Goal: Find specific page/section: Find specific page/section

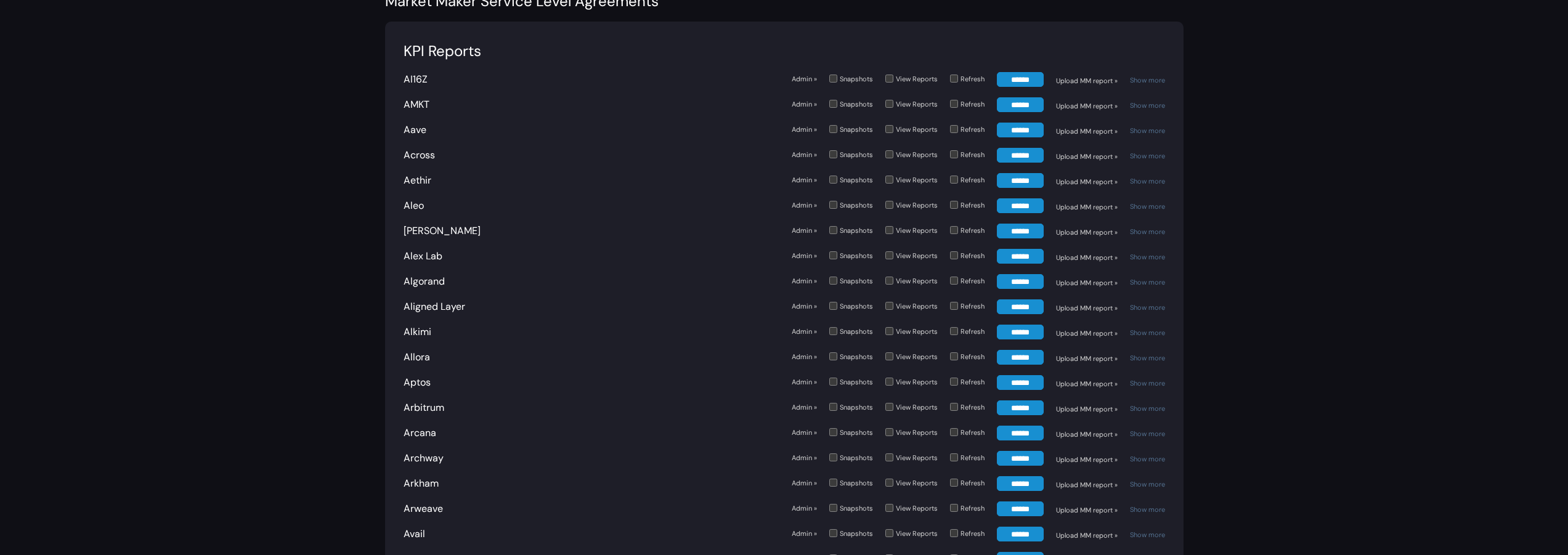
scroll to position [1181, 0]
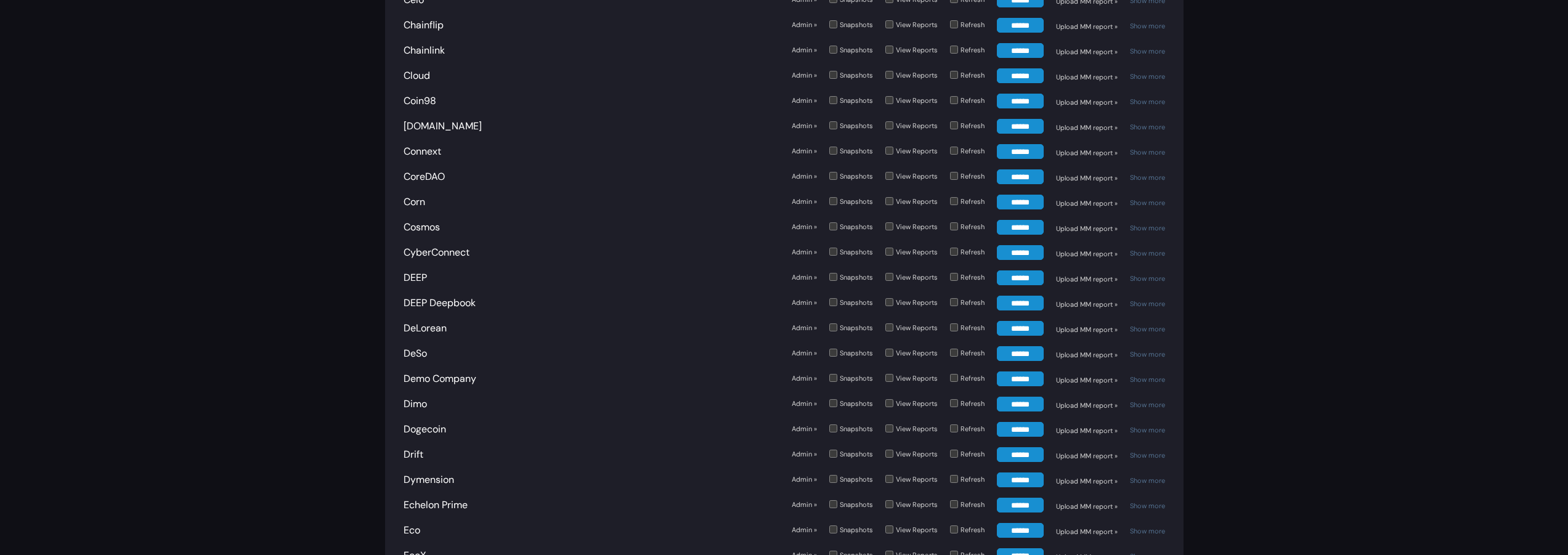
click at [805, 277] on link "Admin »" at bounding box center [804, 277] width 25 height 11
click at [809, 302] on link "Admin »" at bounding box center [804, 302] width 25 height 11
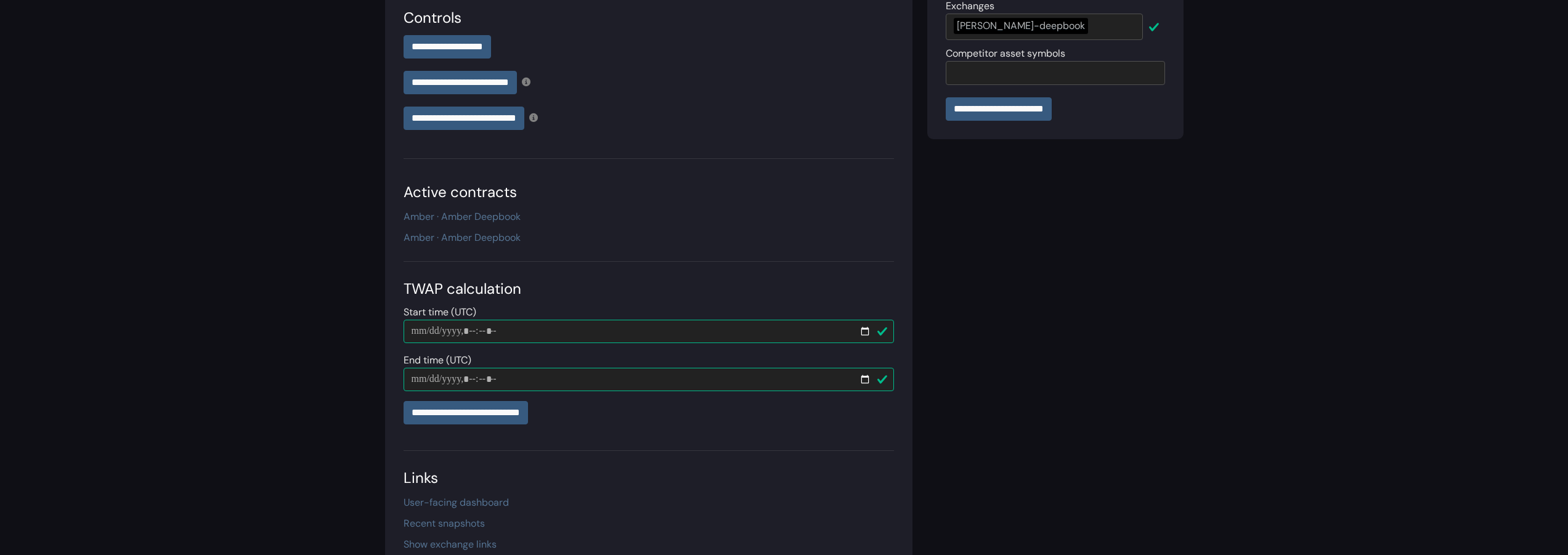
scroll to position [332, 0]
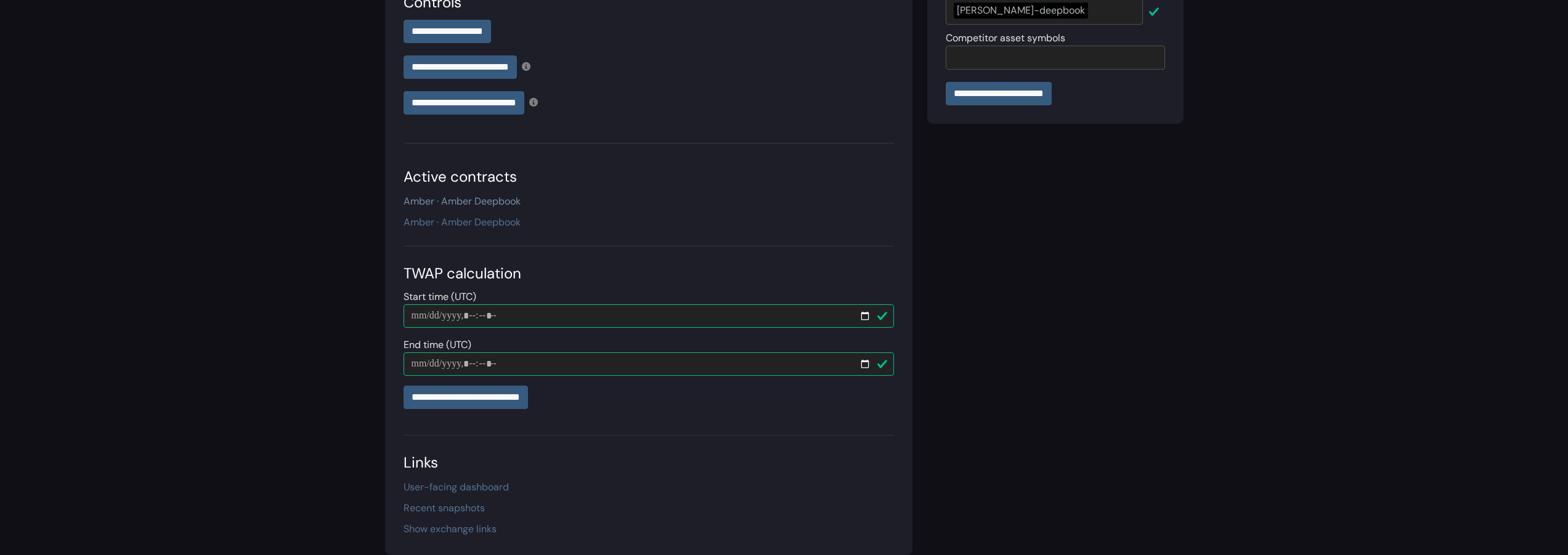
click at [448, 199] on link "Amber · Amber Deepbook" at bounding box center [462, 201] width 117 height 13
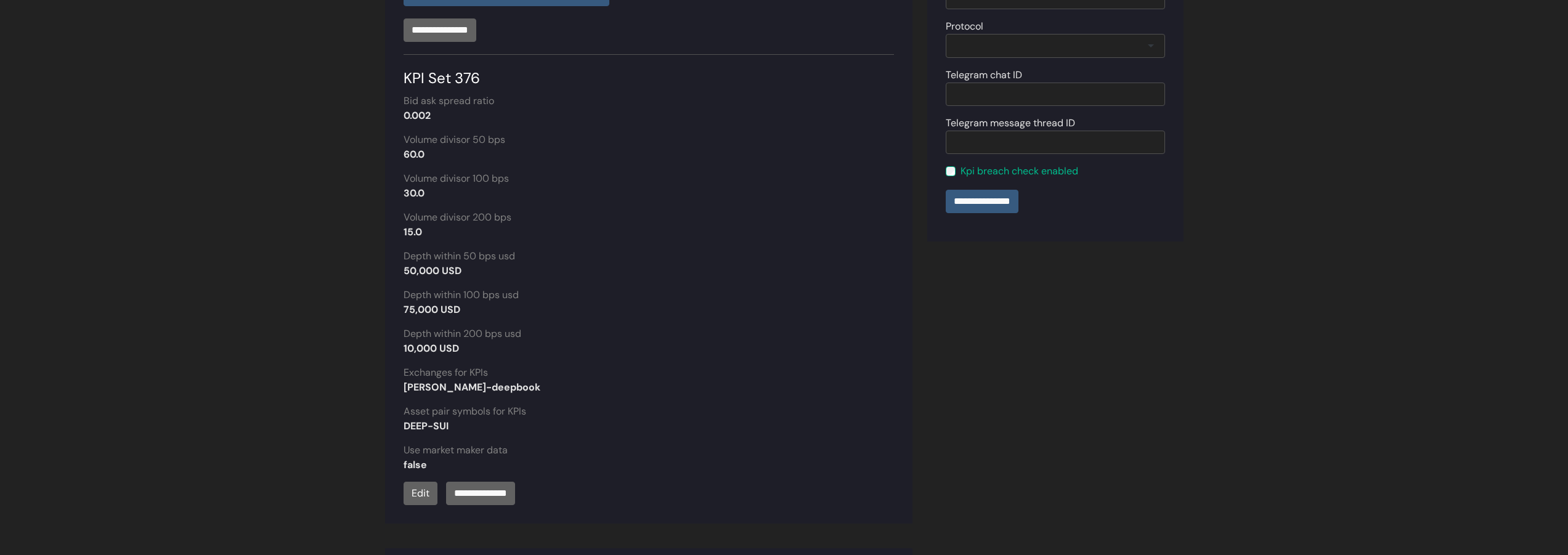
scroll to position [534, 0]
